Goal: Find specific page/section: Find specific page/section

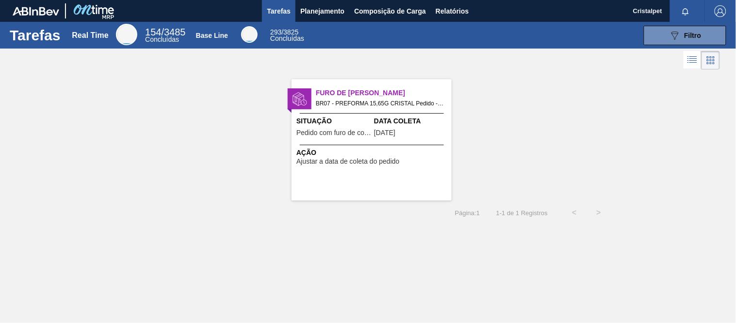
click at [652, 11] on span "Cristalpet" at bounding box center [648, 11] width 29 height 22
click at [644, 6] on span "Cristalpet" at bounding box center [648, 11] width 29 height 22
click at [644, 7] on span "Cristalpet" at bounding box center [648, 11] width 29 height 22
click at [647, 16] on span "Cristalpet" at bounding box center [648, 11] width 29 height 22
click at [645, 17] on span "Cristalpet" at bounding box center [648, 11] width 29 height 22
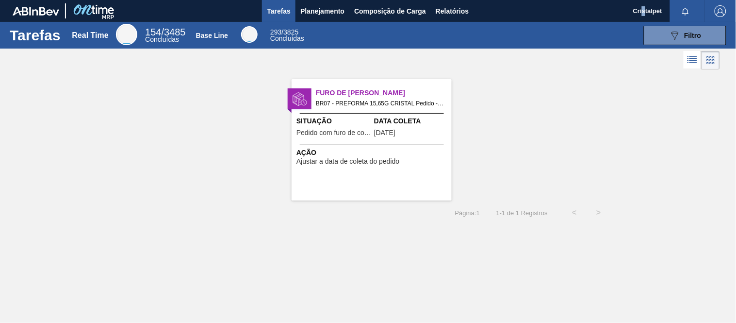
click at [643, 17] on span "Cristalpet" at bounding box center [648, 11] width 29 height 22
click at [719, 7] on img "button" at bounding box center [721, 11] width 12 height 12
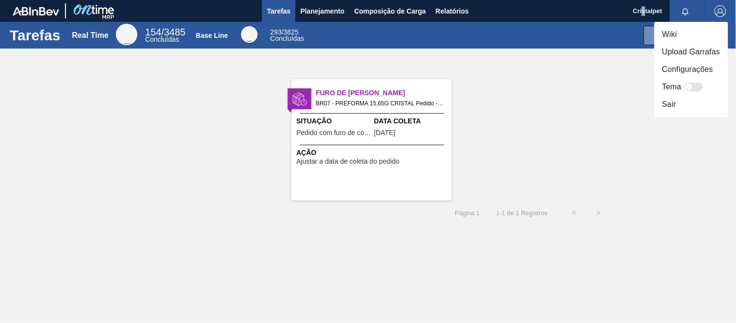
click at [686, 67] on li "Configurações" at bounding box center [692, 69] width 74 height 17
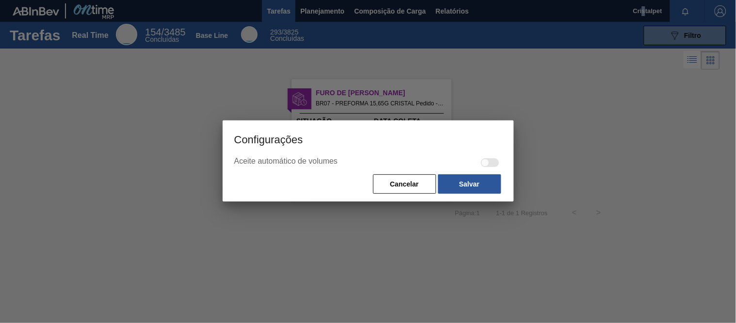
checkbox input "true"
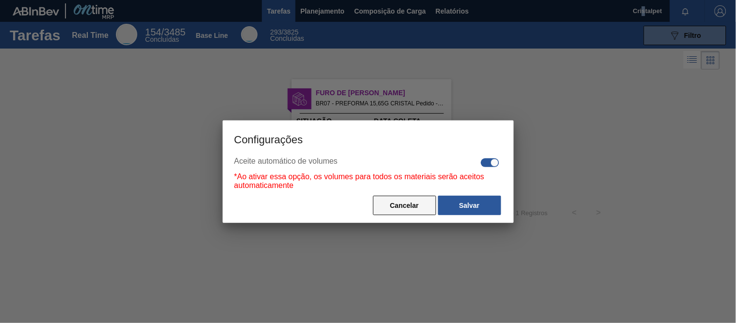
click at [401, 205] on button "Cancelar" at bounding box center [404, 205] width 63 height 19
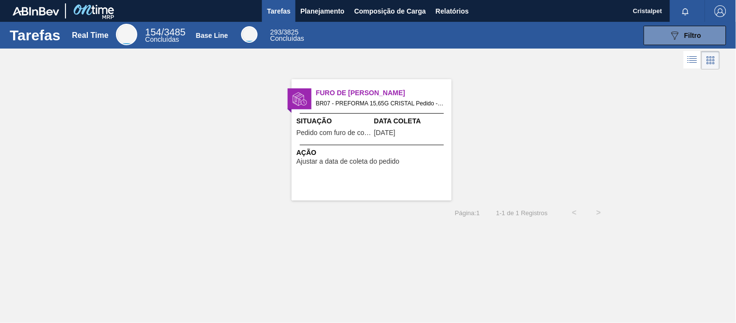
click at [639, 11] on span "Cristalpet" at bounding box center [648, 11] width 29 height 22
click at [641, 7] on span "Cristalpet" at bounding box center [648, 11] width 29 height 22
click at [641, 8] on span "Cristalpet" at bounding box center [648, 11] width 29 height 22
click at [684, 12] on icon "button" at bounding box center [686, 11] width 6 height 7
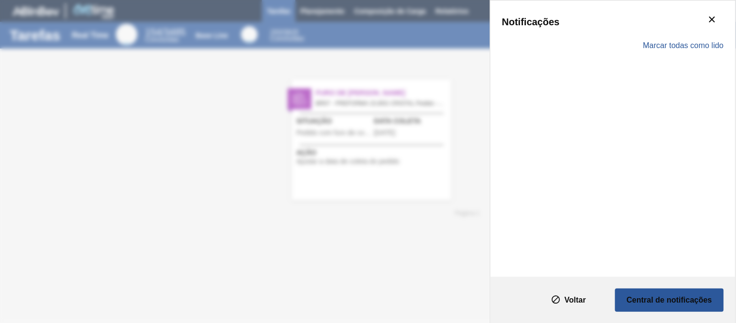
drag, startPoint x: 220, startPoint y: 100, endPoint x: 235, endPoint y: 85, distance: 21.3
click at [223, 99] on div "Notificações Marcar todas como lido" at bounding box center [368, 161] width 736 height 323
click at [586, 301] on button "Voltar" at bounding box center [569, 299] width 78 height 23
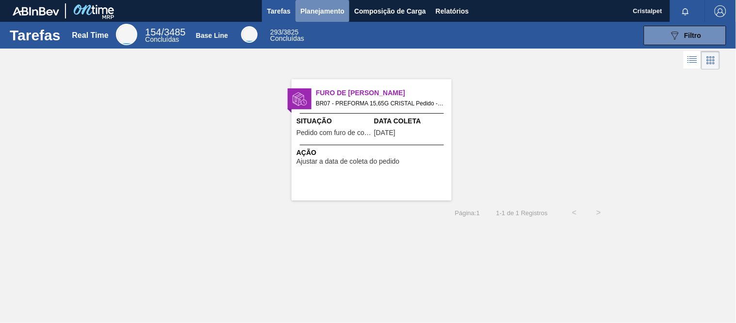
click at [316, 12] on span "Planejamento" at bounding box center [323, 11] width 44 height 12
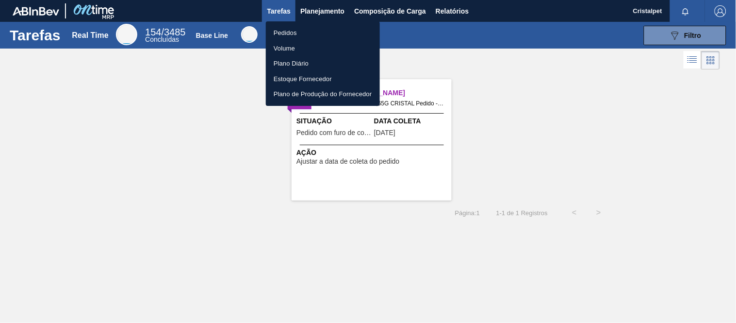
click at [390, 8] on div at bounding box center [368, 161] width 736 height 323
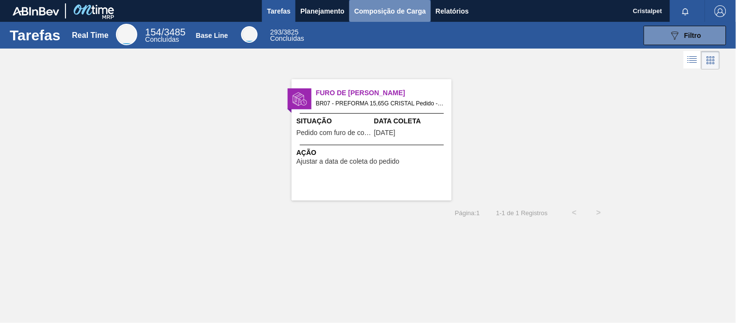
click at [384, 14] on span "Composição de Carga" at bounding box center [390, 11] width 72 height 12
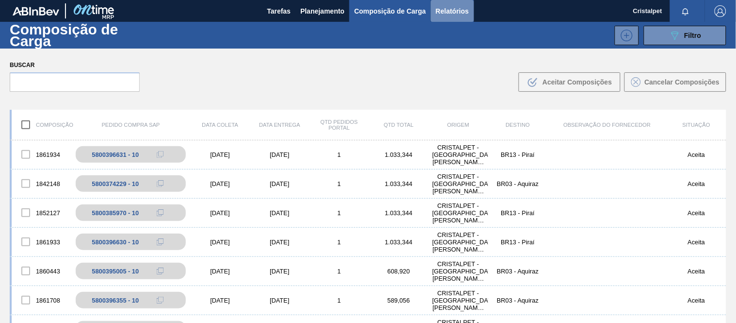
click at [449, 9] on span "Relatórios" at bounding box center [452, 11] width 33 height 12
